Goal: Task Accomplishment & Management: Manage account settings

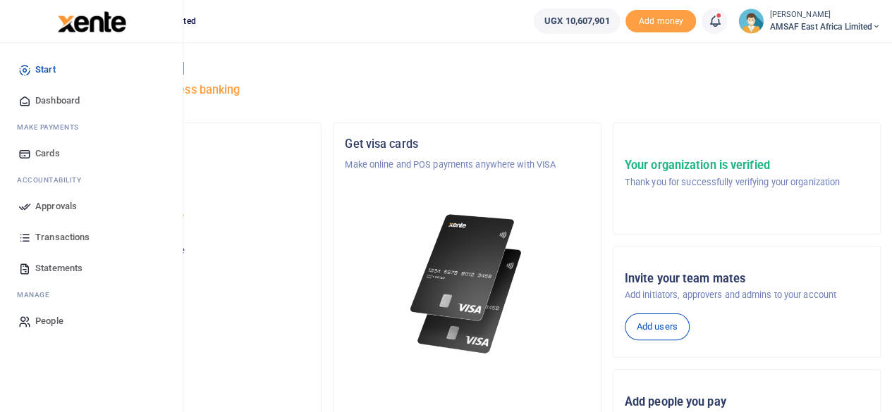
click at [42, 208] on span "Approvals" at bounding box center [56, 206] width 42 height 14
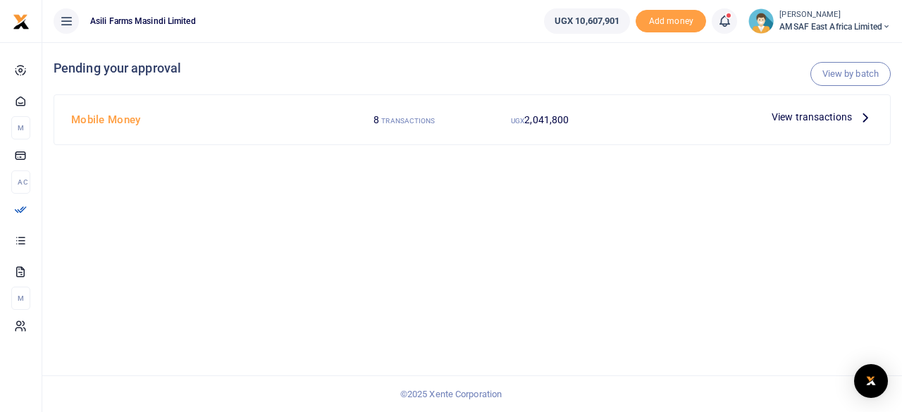
click at [386, 121] on small "TRANSACTIONS" at bounding box center [408, 121] width 54 height 8
click at [803, 118] on span "View transactions" at bounding box center [812, 117] width 80 height 16
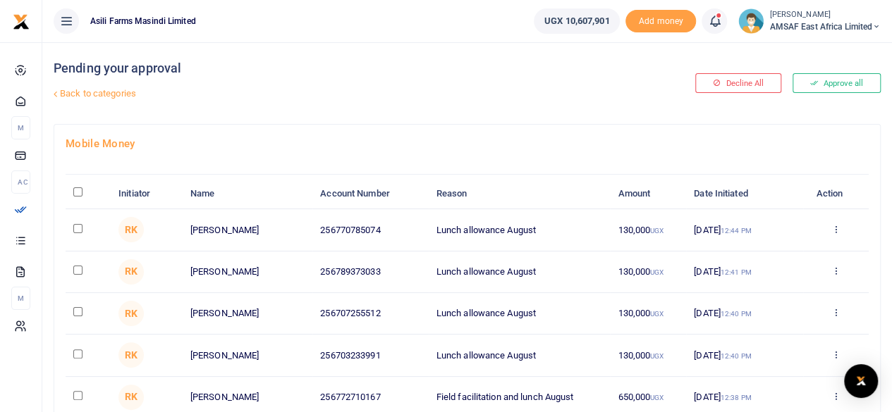
click at [74, 191] on input "\a \a : activate to sort column descending" at bounding box center [77, 191] width 9 height 9
checkbox input "true"
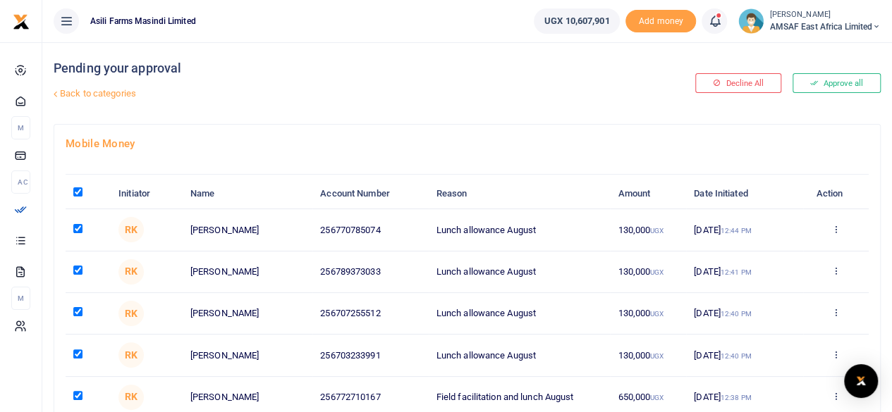
checkbox input "true"
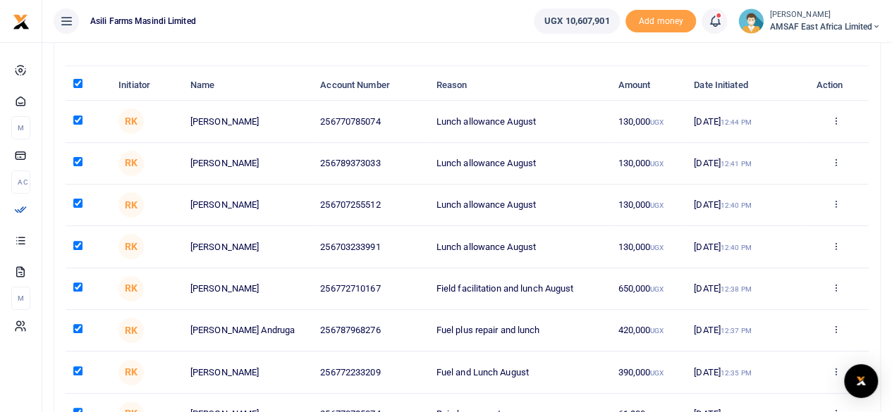
scroll to position [244, 0]
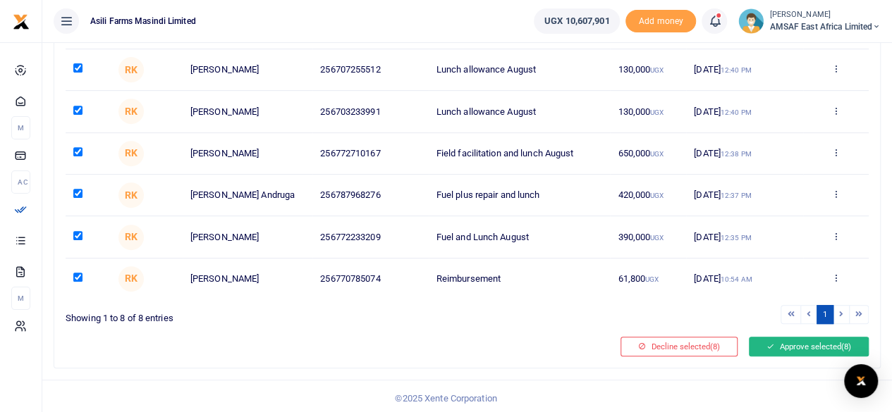
click at [783, 341] on button "Approve selected (8)" at bounding box center [808, 347] width 120 height 20
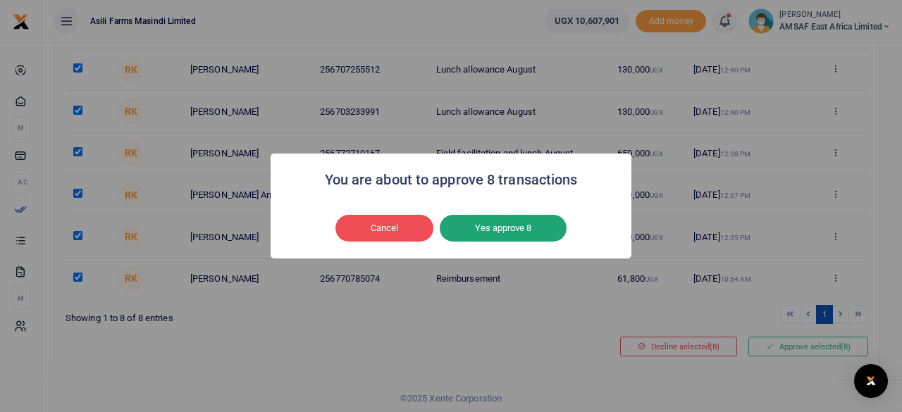
click at [517, 221] on button "Yes approve 8" at bounding box center [503, 228] width 127 height 27
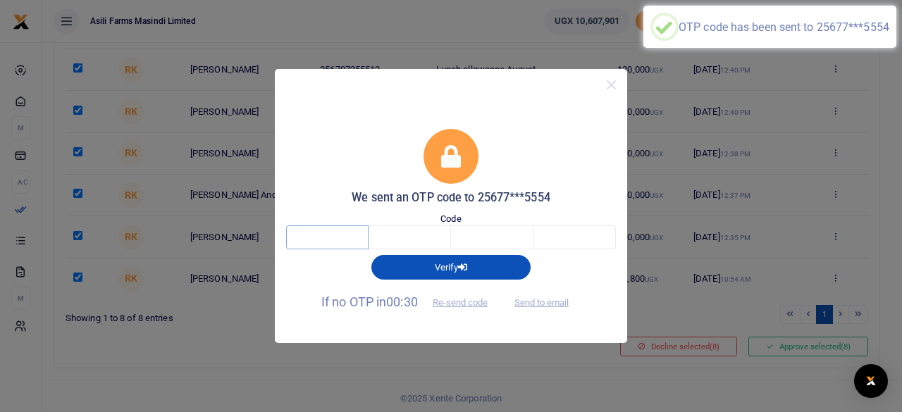
click at [347, 241] on input "text" at bounding box center [327, 238] width 82 height 24
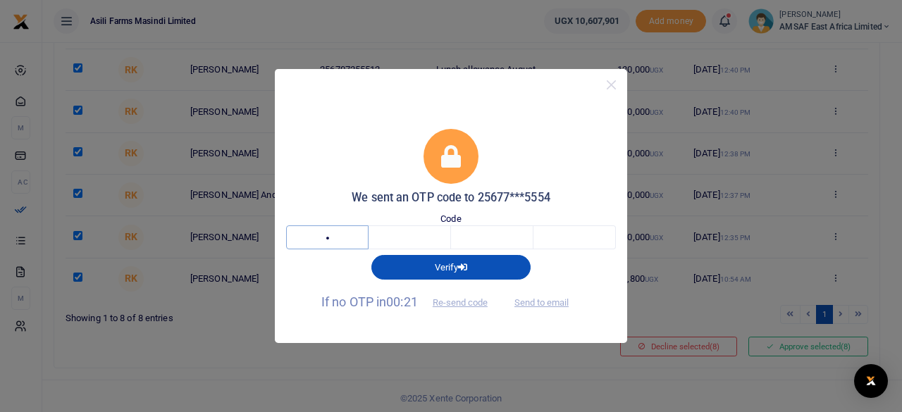
type input "4"
type input "0"
type input "9"
type input "5"
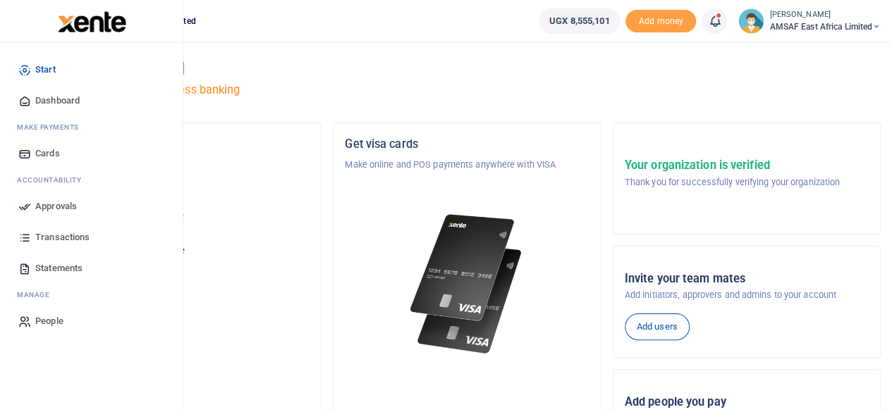
click at [62, 205] on span "Approvals" at bounding box center [56, 206] width 42 height 14
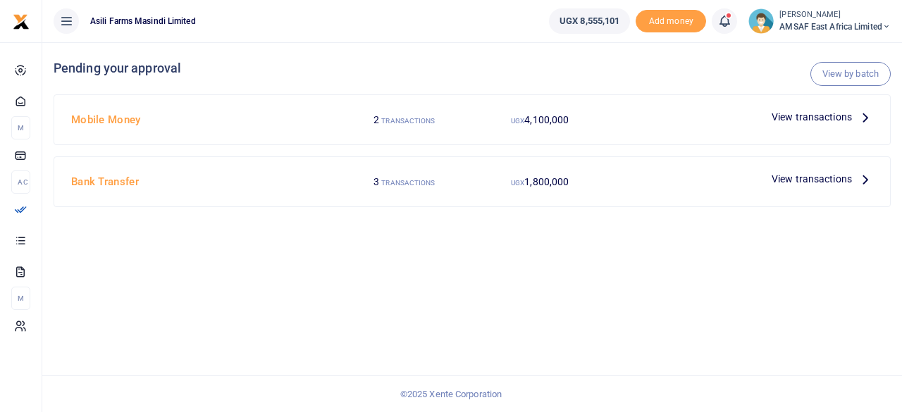
click at [402, 124] on small "TRANSACTIONS" at bounding box center [408, 121] width 54 height 8
click at [74, 122] on h4 "Mobile Money" at bounding box center [201, 120] width 260 height 16
click at [795, 116] on span "View transactions" at bounding box center [812, 117] width 80 height 16
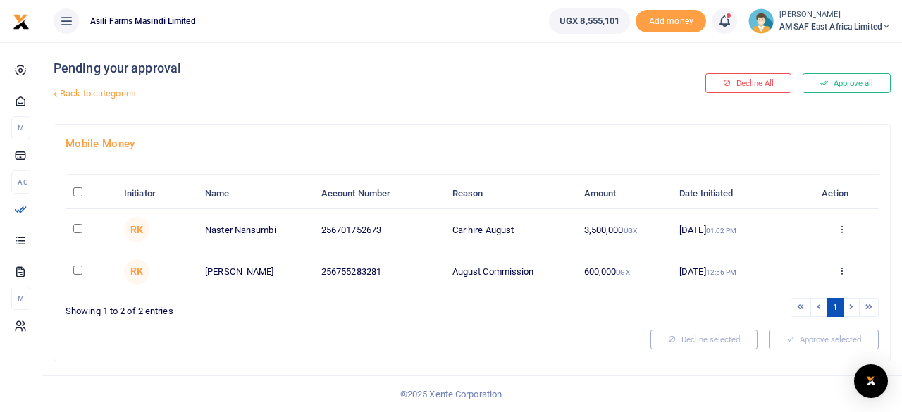
click at [76, 191] on input "\a \a : activate to sort column descending" at bounding box center [77, 191] width 9 height 9
checkbox input "true"
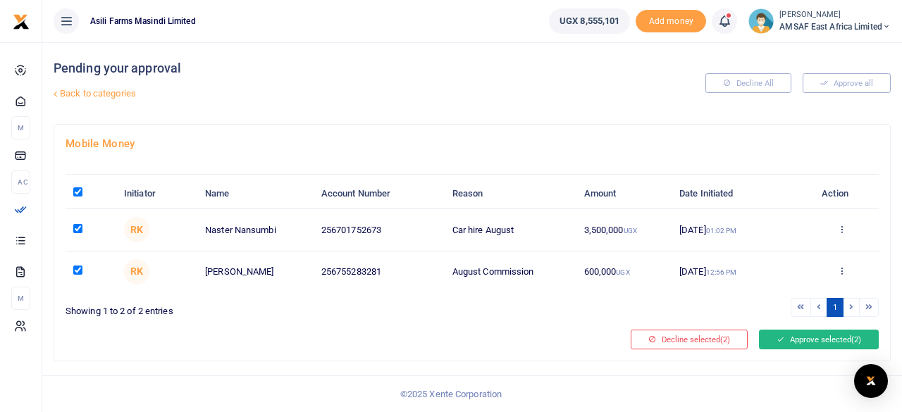
click at [818, 333] on button "Approve selected (2)" at bounding box center [819, 340] width 120 height 20
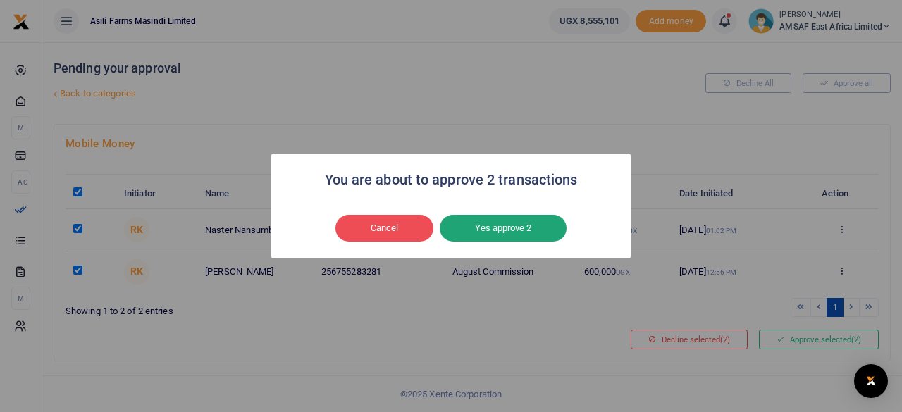
click at [508, 223] on button "Yes approve 2" at bounding box center [503, 228] width 127 height 27
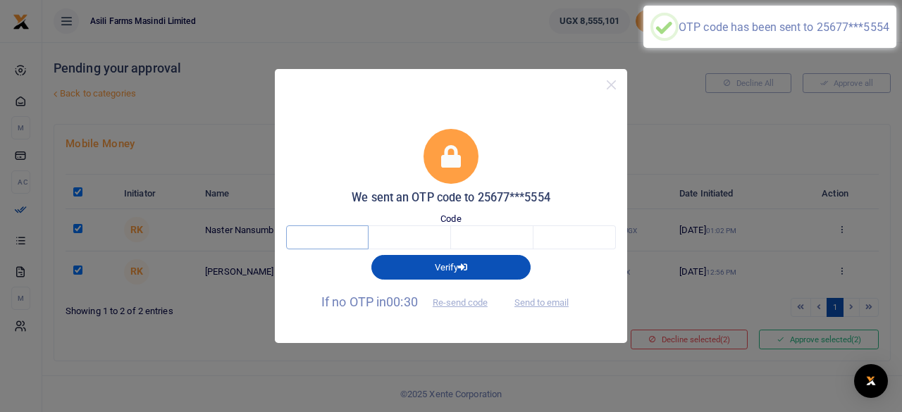
click at [332, 237] on input "text" at bounding box center [327, 238] width 82 height 24
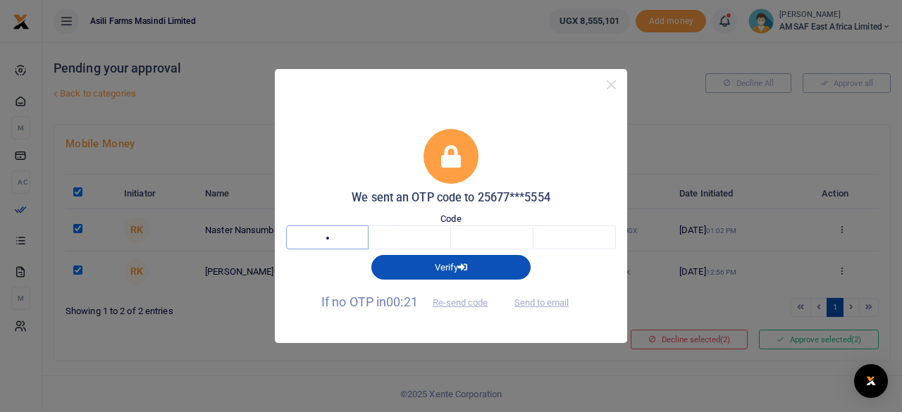
type input "8"
type input "6"
type input "7"
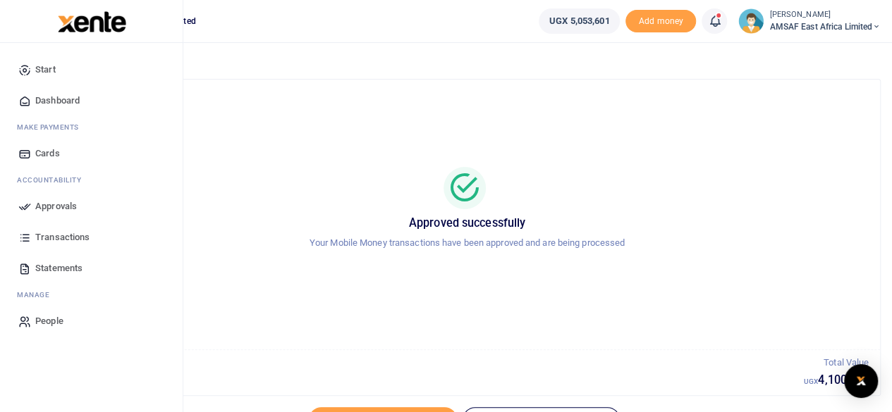
click at [59, 202] on span "Approvals" at bounding box center [56, 206] width 42 height 14
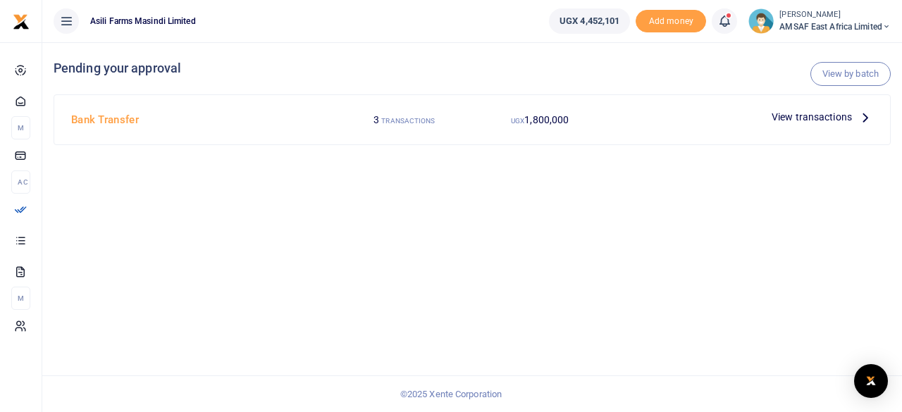
click at [546, 117] on span "1,800,000" at bounding box center [546, 119] width 44 height 11
click at [827, 119] on span "View transactions" at bounding box center [812, 117] width 80 height 16
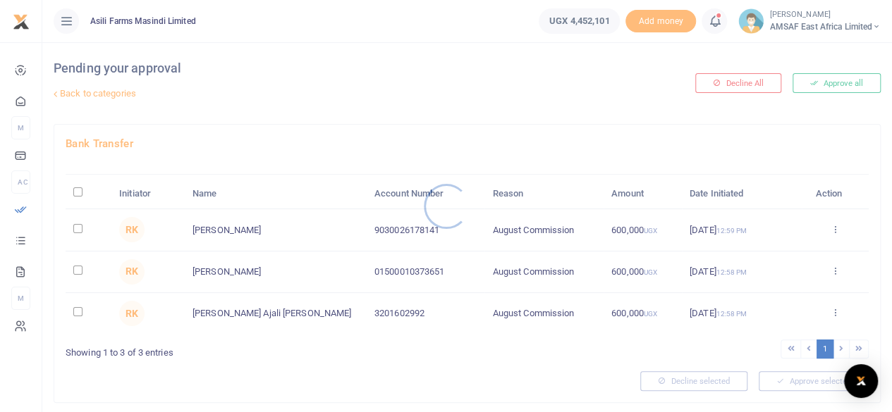
click at [84, 190] on div at bounding box center [446, 206] width 892 height 412
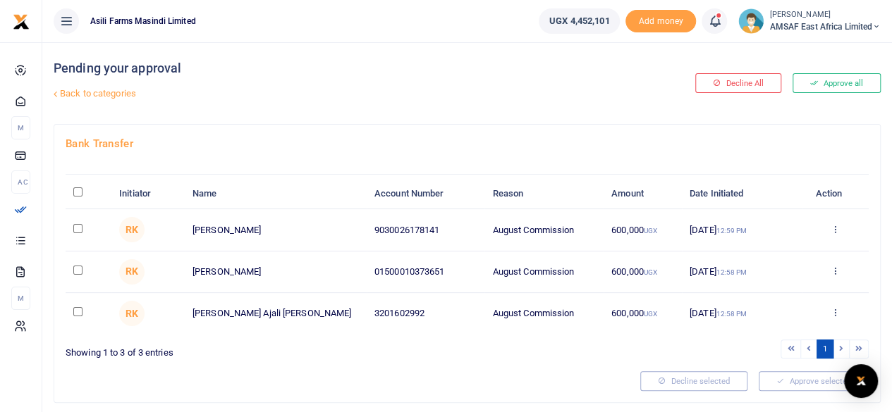
click at [76, 192] on div at bounding box center [446, 206] width 892 height 412
click at [73, 190] on input "\a \a : activate to sort column descending" at bounding box center [77, 191] width 9 height 9
checkbox input "true"
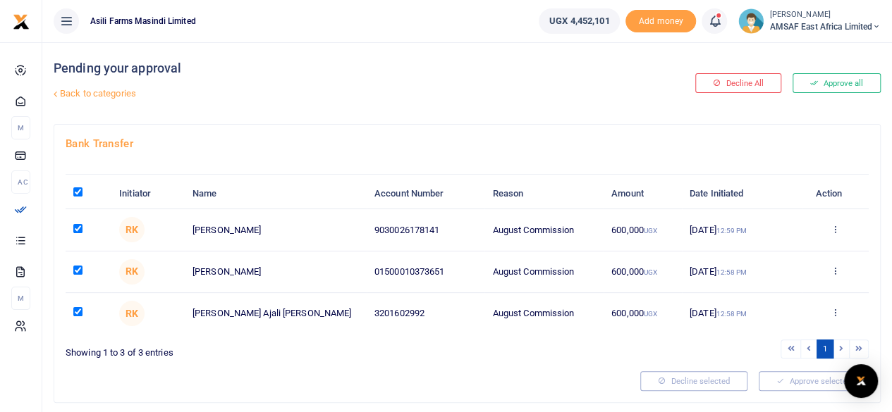
checkbox input "true"
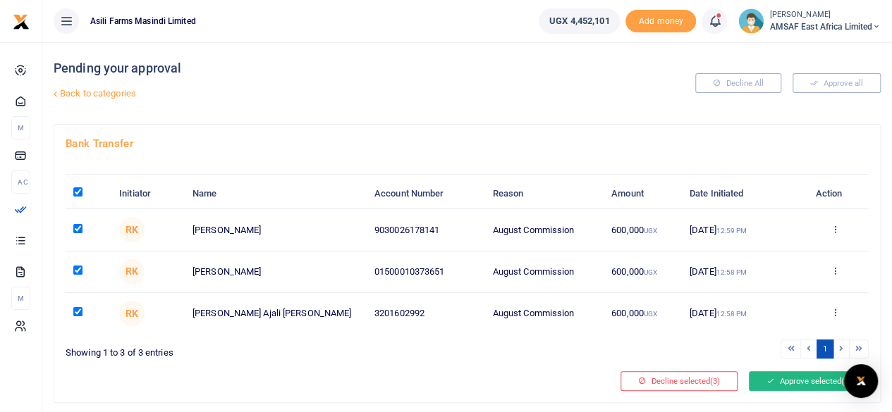
click at [794, 381] on button "Approve selected (3)" at bounding box center [808, 381] width 120 height 20
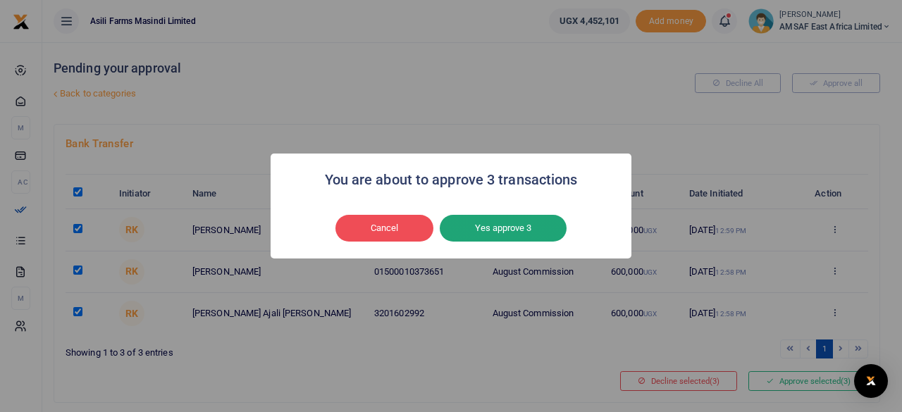
click at [507, 226] on button "Yes approve 3" at bounding box center [503, 228] width 127 height 27
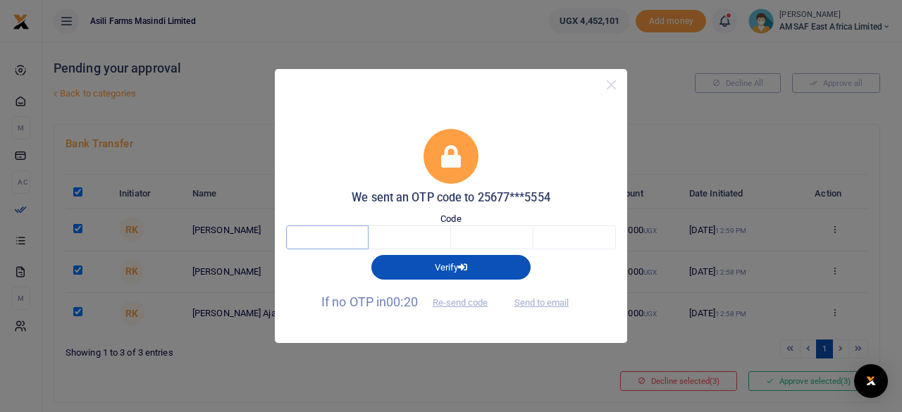
click at [312, 238] on input "text" at bounding box center [327, 238] width 82 height 24
type input "9"
type input "7"
type input "3"
type input "6"
